Goal: Use online tool/utility: Utilize a website feature to perform a specific function

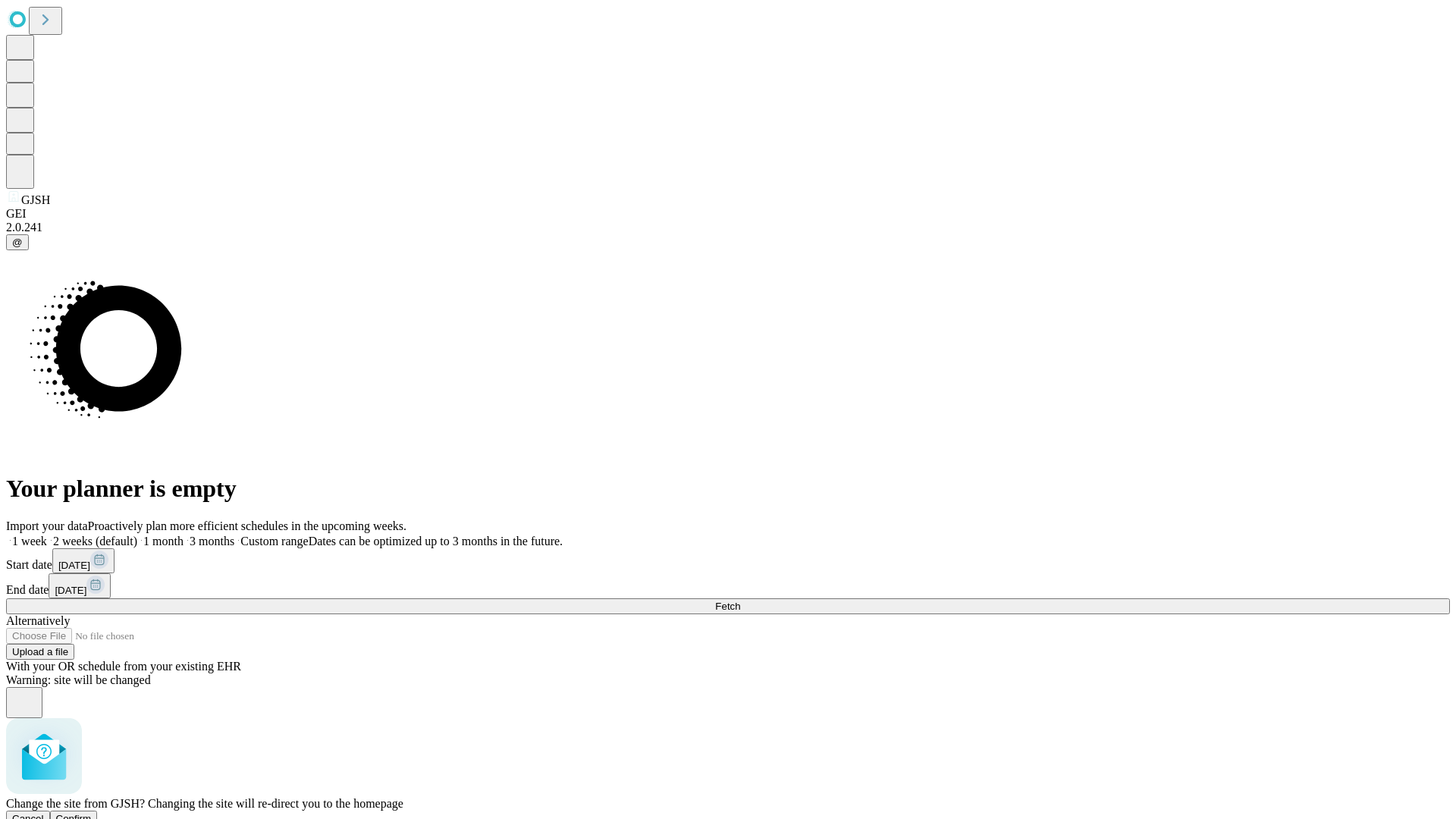
click at [91, 813] on span "Confirm" at bounding box center [73, 818] width 35 height 11
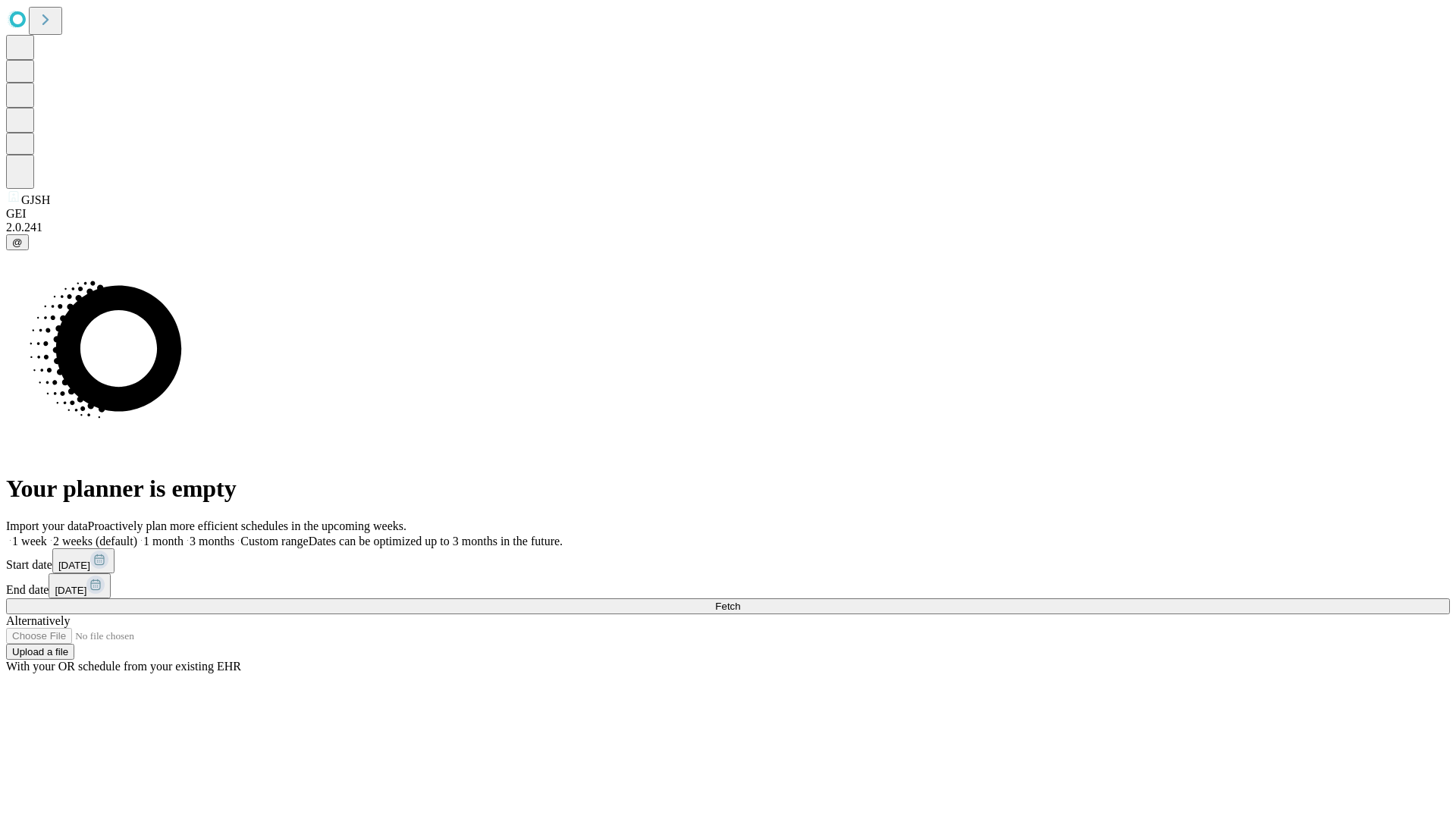
click at [47, 535] on label "1 week" at bounding box center [27, 541] width 41 height 13
click at [740, 601] on span "Fetch" at bounding box center [728, 606] width 25 height 11
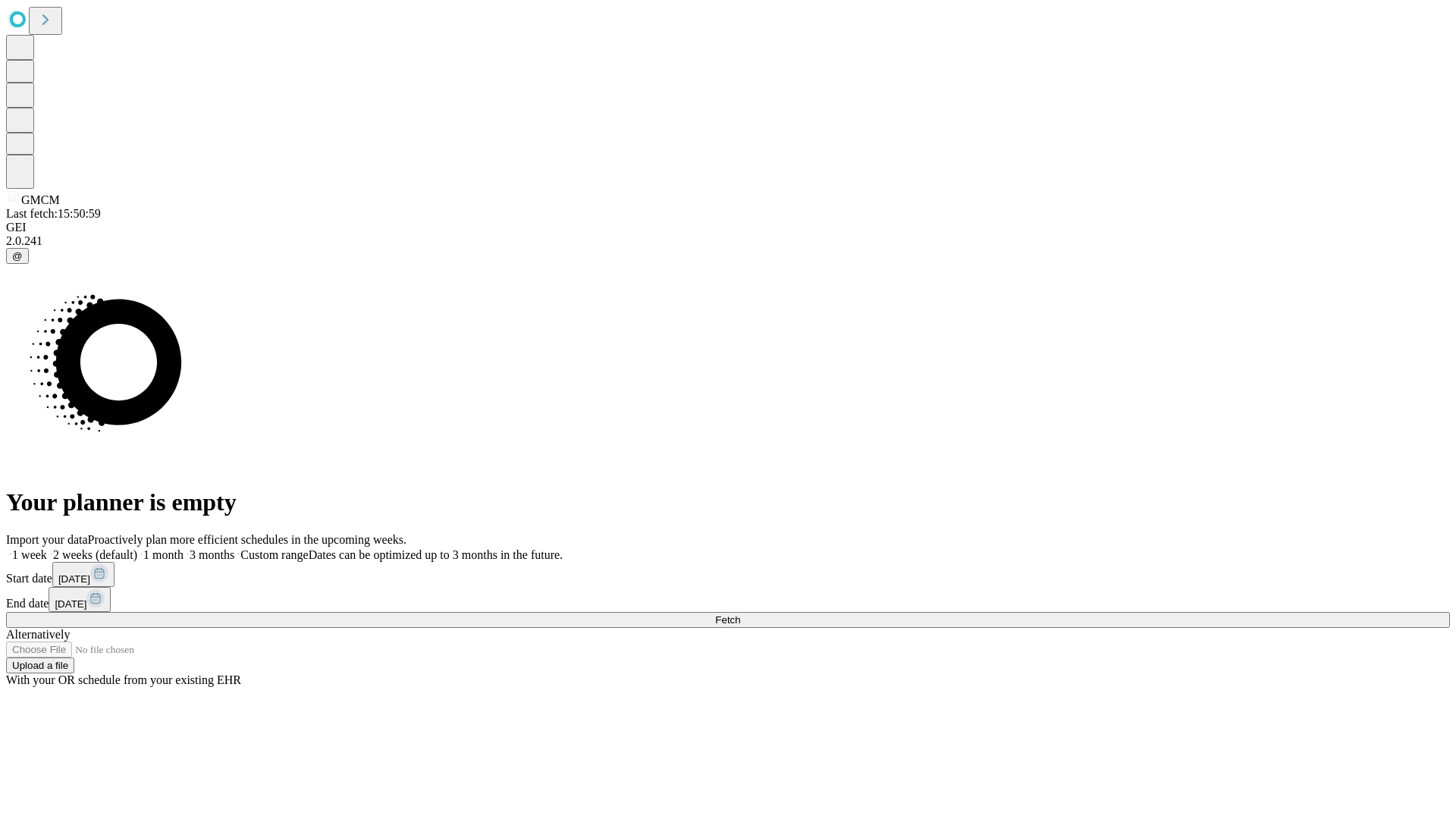
click at [47, 548] on label "1 week" at bounding box center [27, 554] width 41 height 13
click at [740, 615] on span "Fetch" at bounding box center [728, 620] width 25 height 11
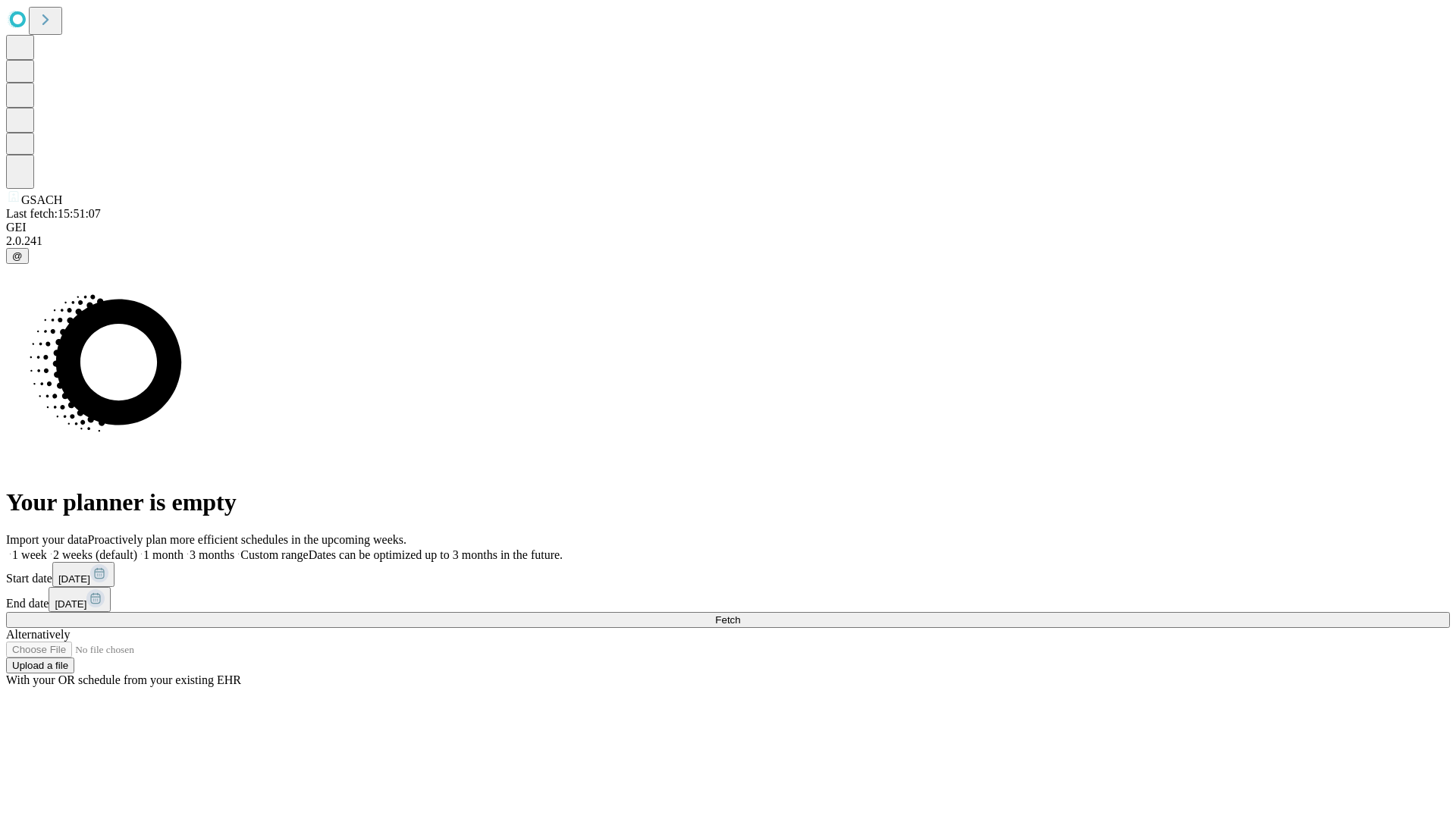
click at [47, 548] on label "1 week" at bounding box center [27, 554] width 41 height 13
click at [740, 615] on span "Fetch" at bounding box center [728, 620] width 25 height 11
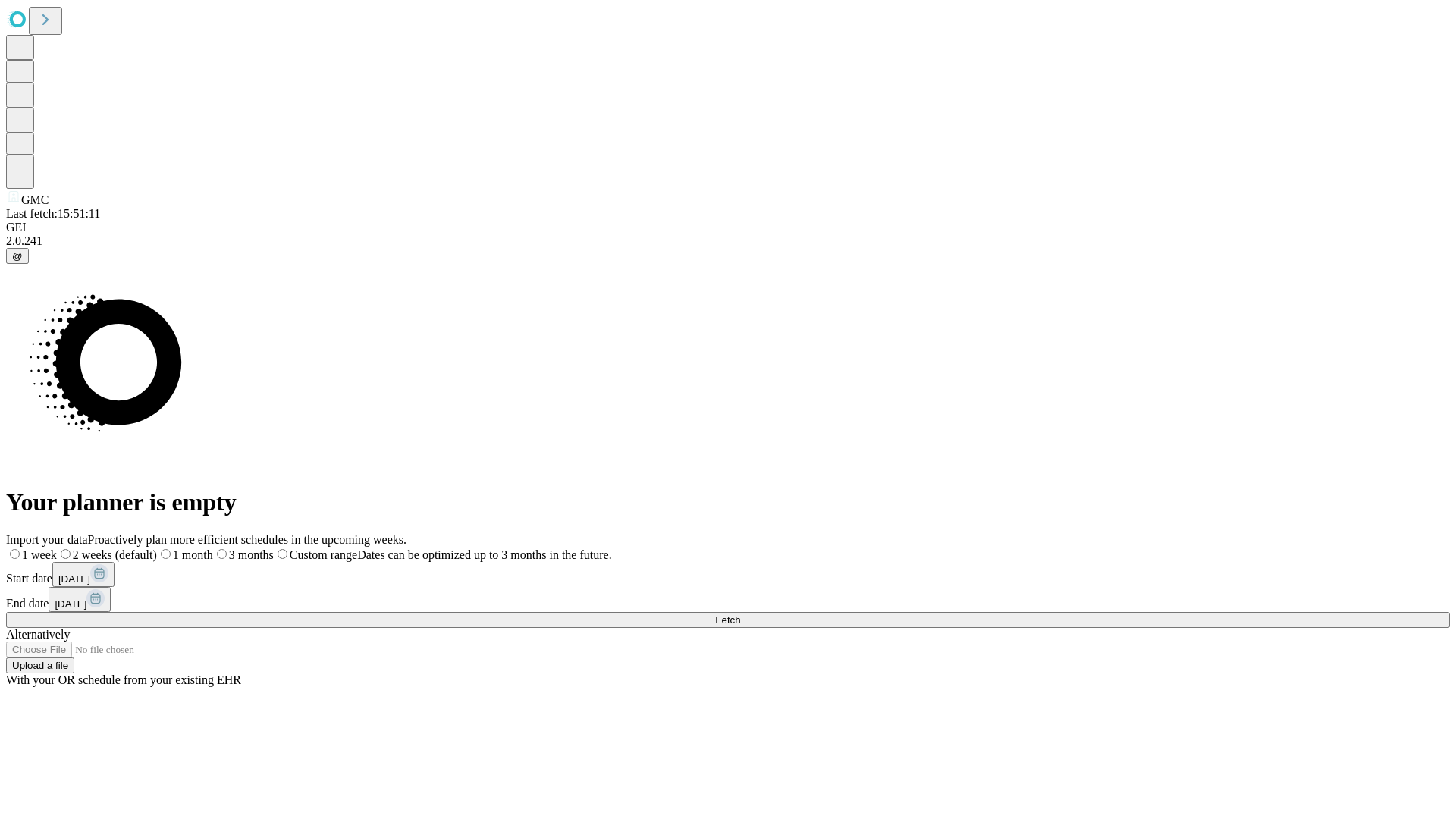
click at [57, 548] on label "1 week" at bounding box center [31, 554] width 51 height 13
click at [740, 615] on span "Fetch" at bounding box center [728, 620] width 25 height 11
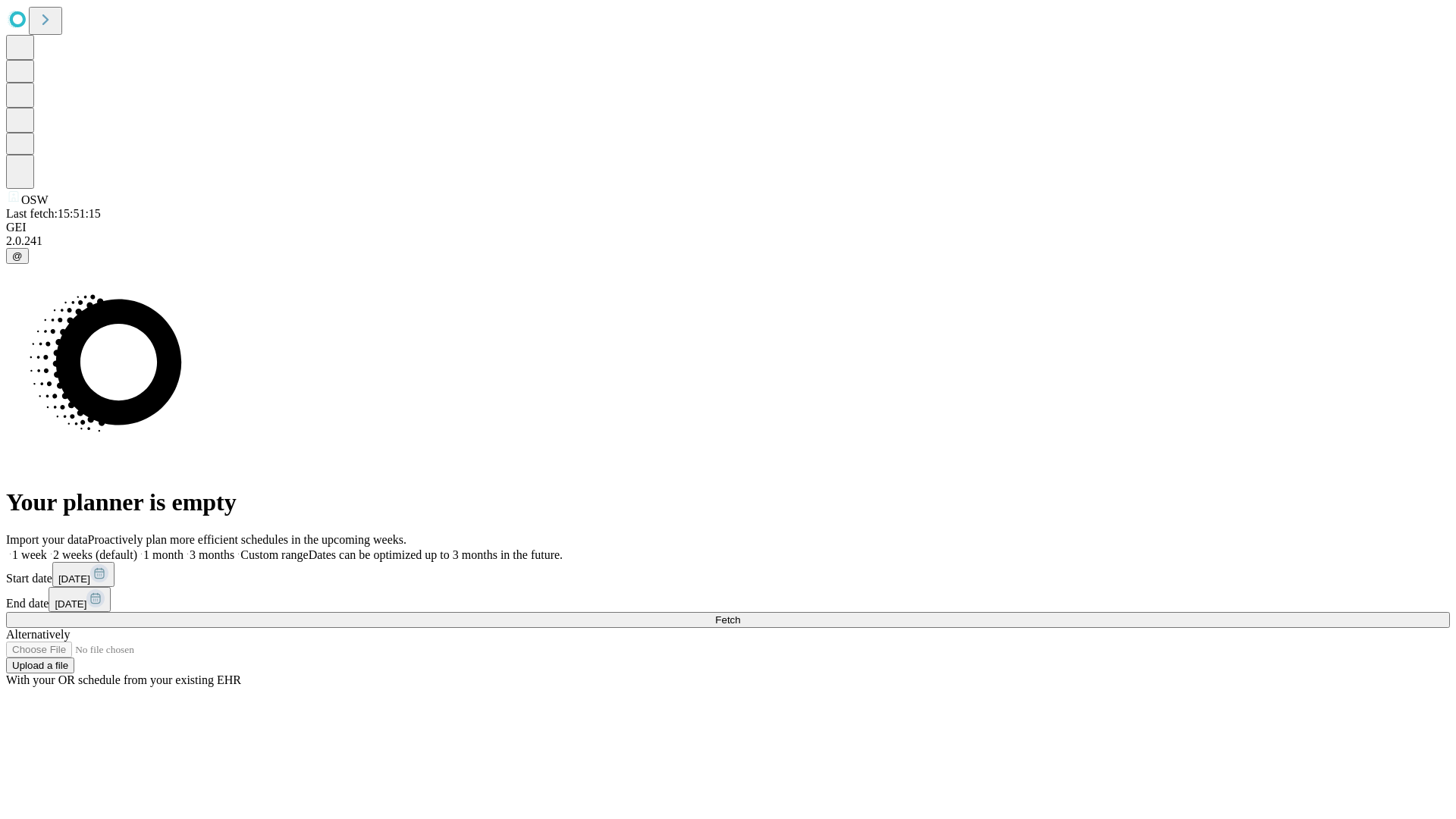
click at [740, 615] on span "Fetch" at bounding box center [728, 620] width 25 height 11
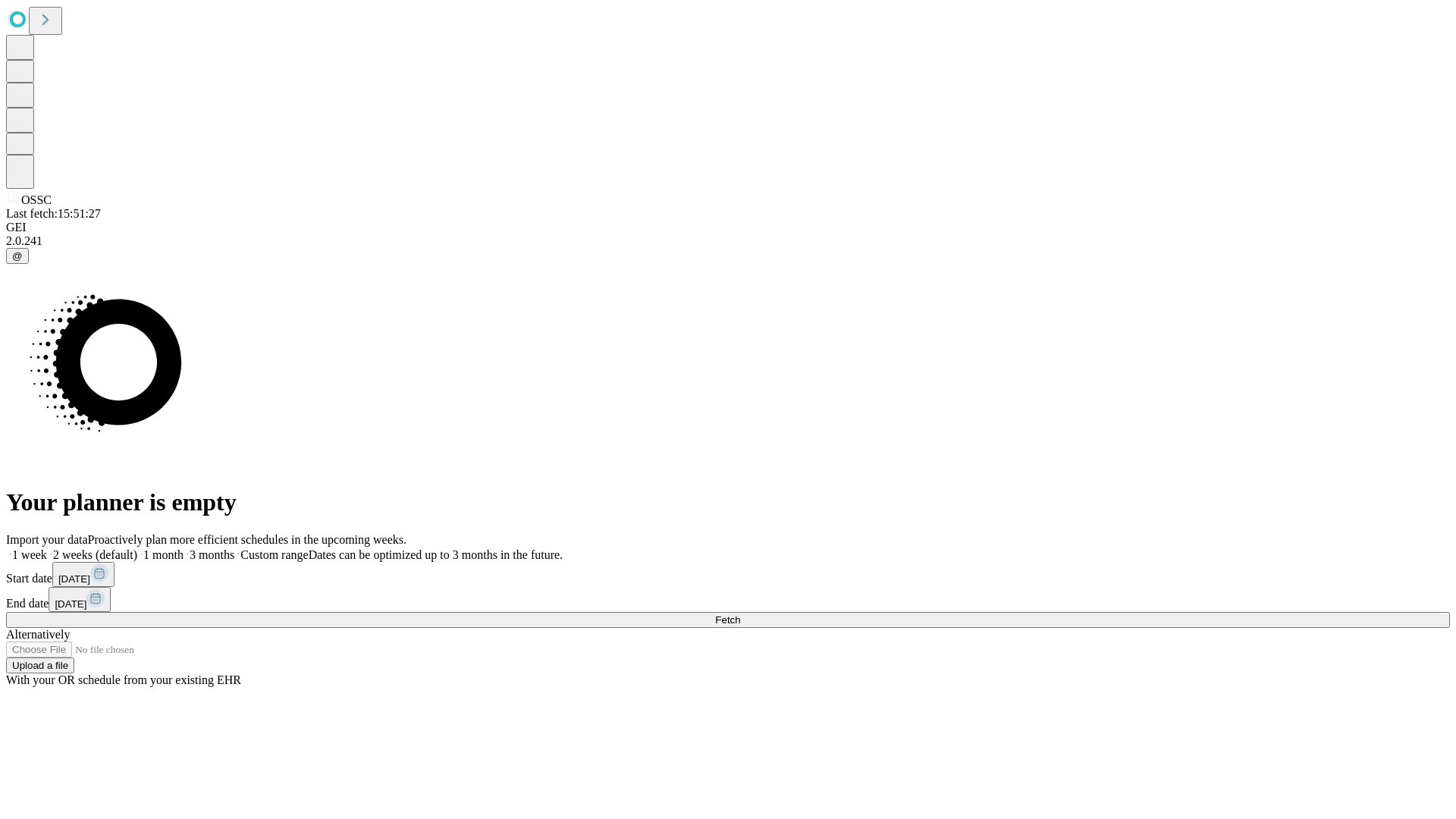
click at [47, 548] on label "1 week" at bounding box center [27, 554] width 41 height 13
click at [740, 615] on span "Fetch" at bounding box center [728, 620] width 25 height 11
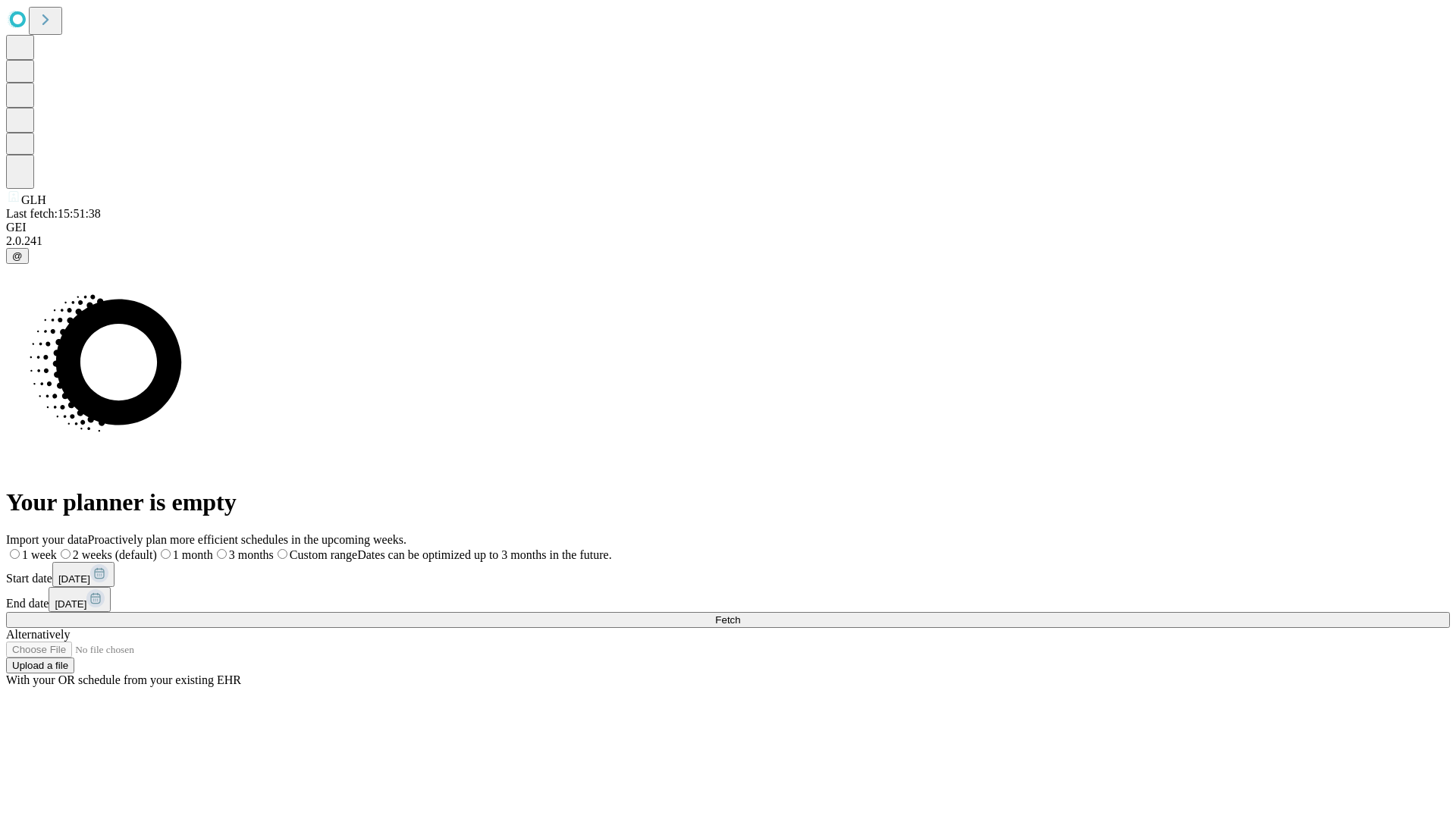
click at [740, 615] on span "Fetch" at bounding box center [728, 620] width 25 height 11
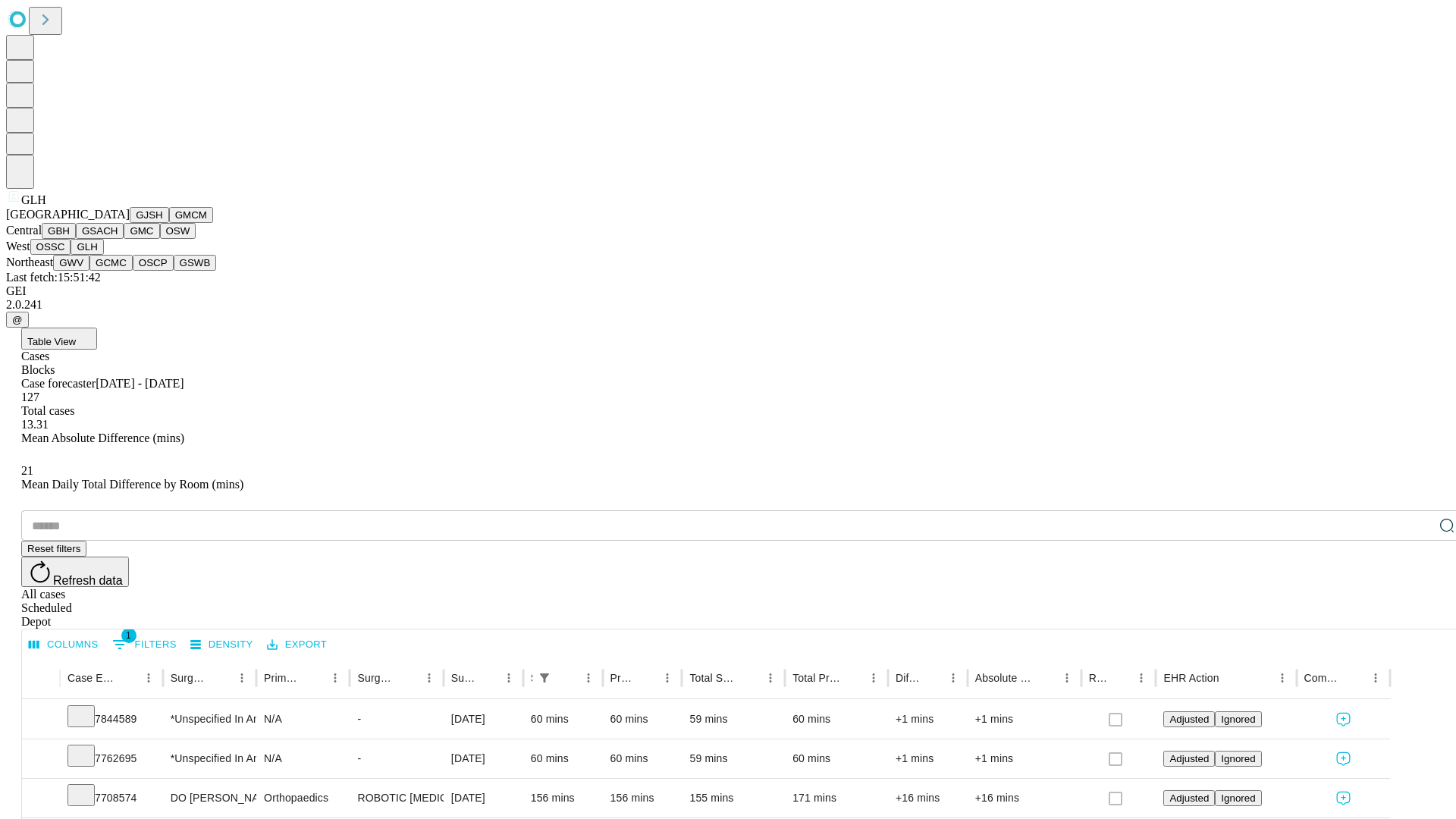
click at [90, 271] on button "GWV" at bounding box center [72, 263] width 36 height 16
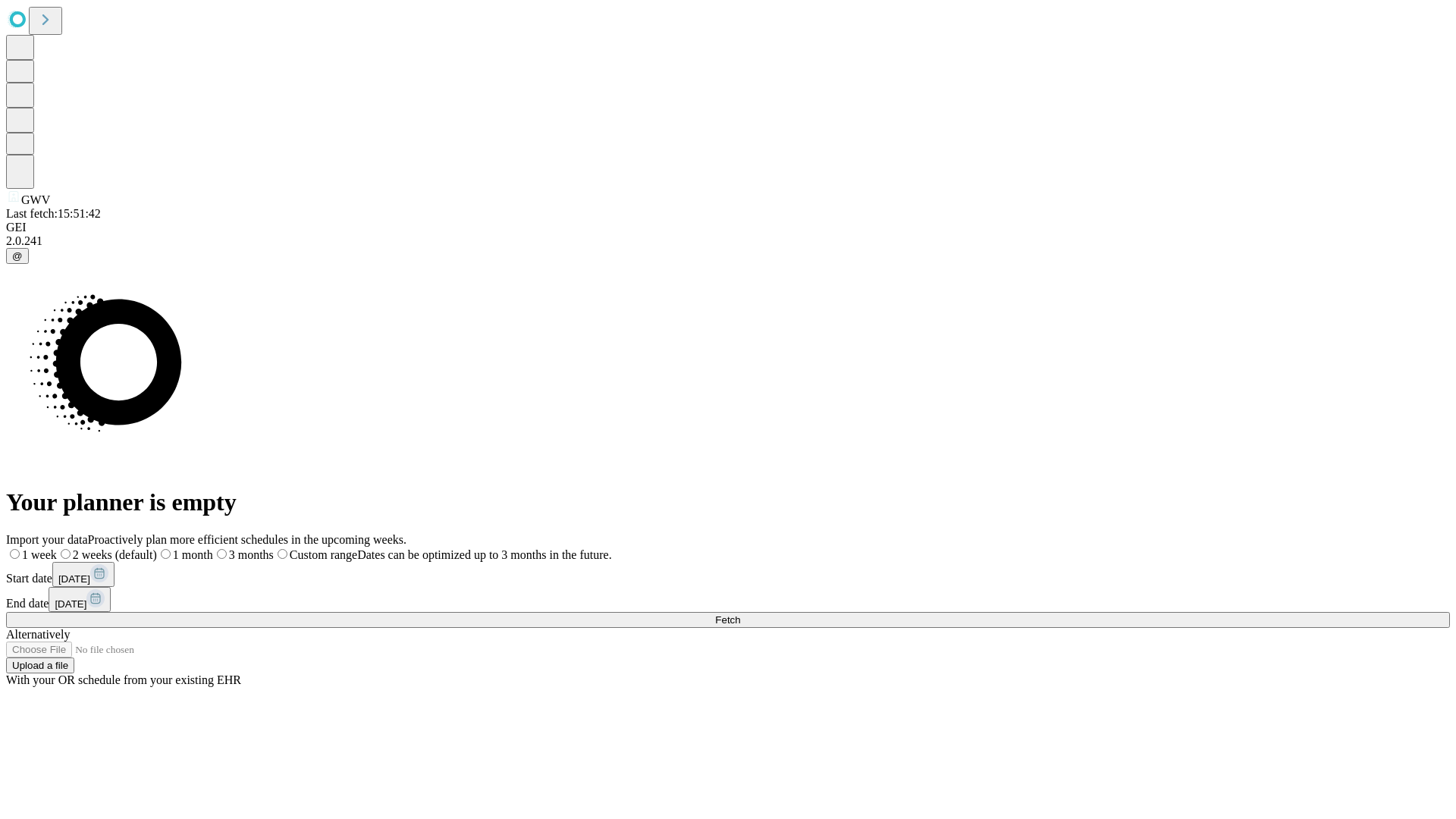
click at [57, 548] on label "1 week" at bounding box center [31, 554] width 51 height 13
click at [740, 615] on span "Fetch" at bounding box center [728, 620] width 25 height 11
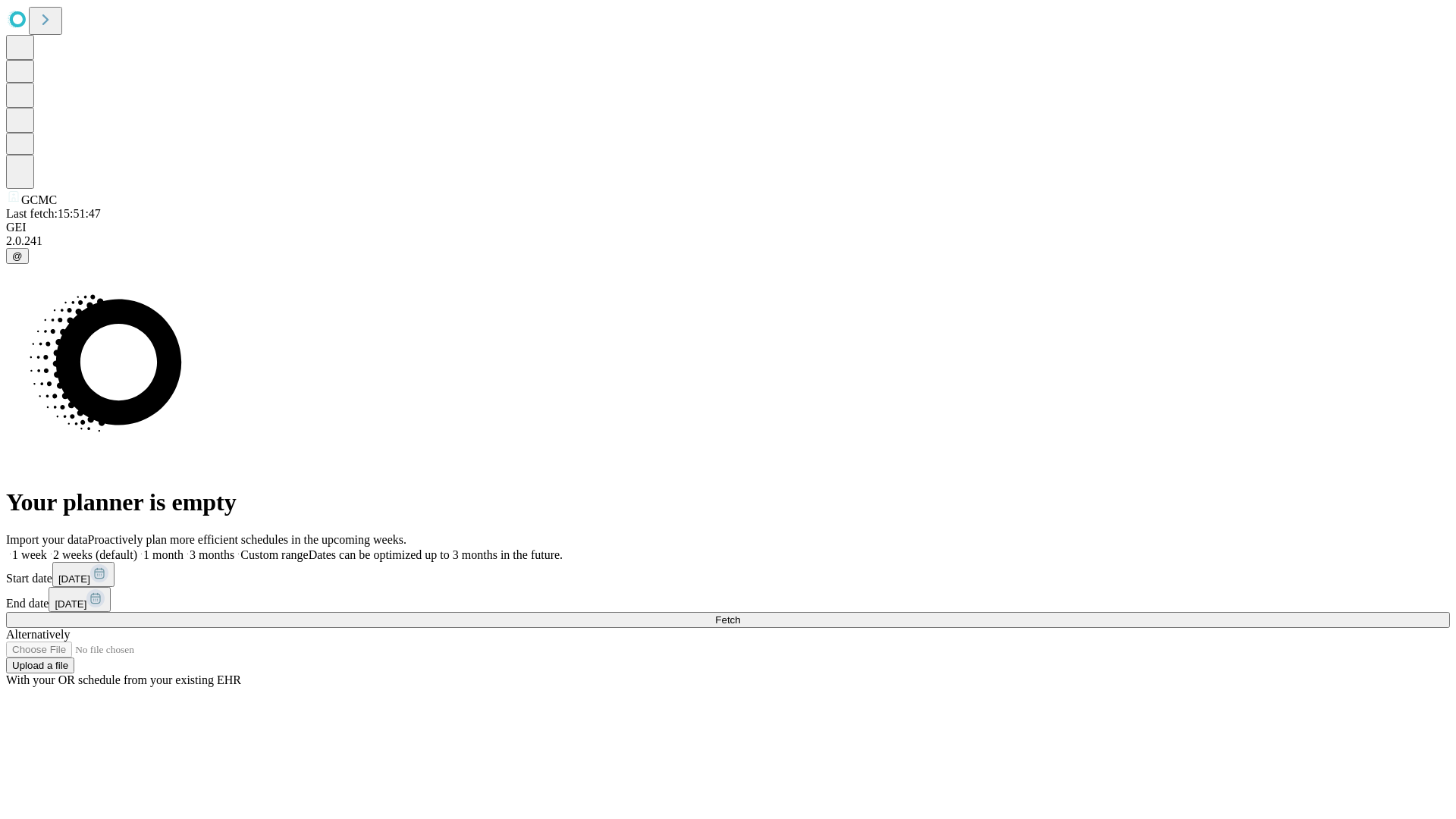
click at [47, 548] on label "1 week" at bounding box center [27, 554] width 41 height 13
click at [740, 615] on span "Fetch" at bounding box center [728, 620] width 25 height 11
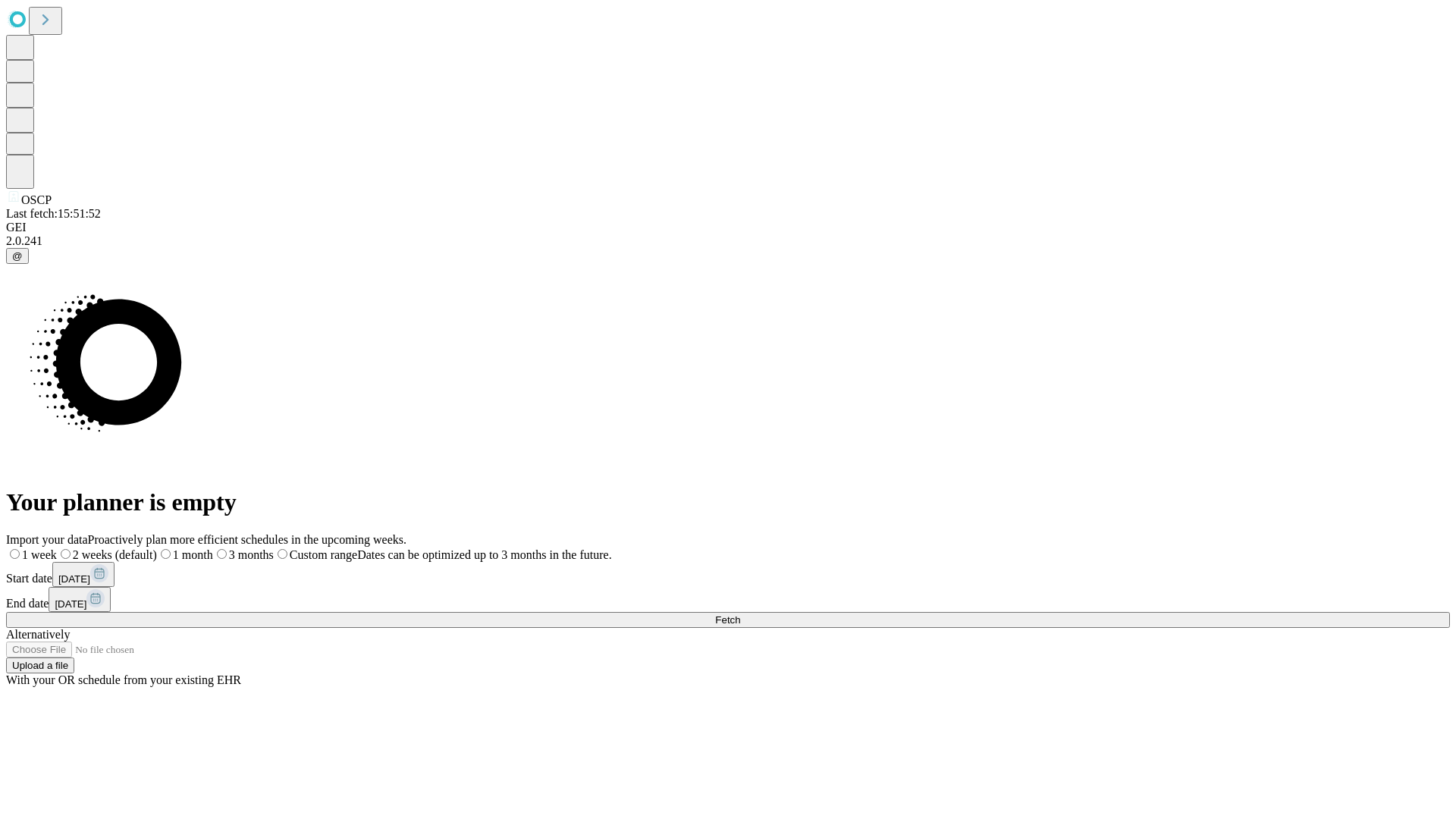
click at [740, 615] on span "Fetch" at bounding box center [728, 620] width 25 height 11
